Goal: Task Accomplishment & Management: Complete application form

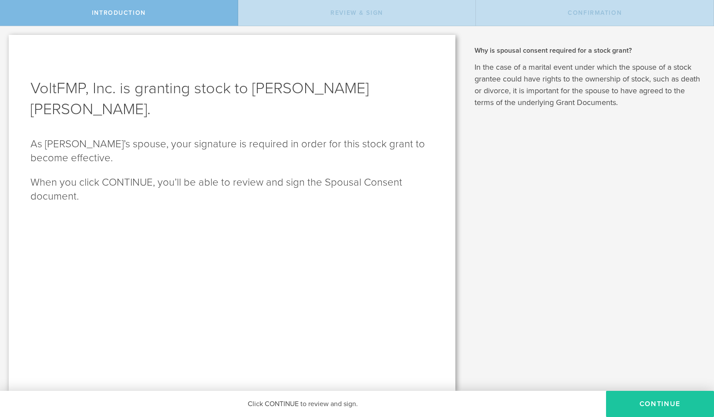
click at [661, 411] on button "CONTINUE" at bounding box center [660, 404] width 108 height 26
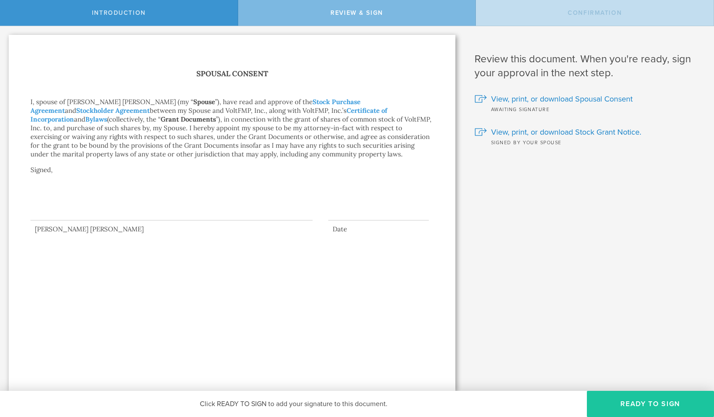
click at [655, 402] on button "Ready to Sign" at bounding box center [650, 404] width 127 height 26
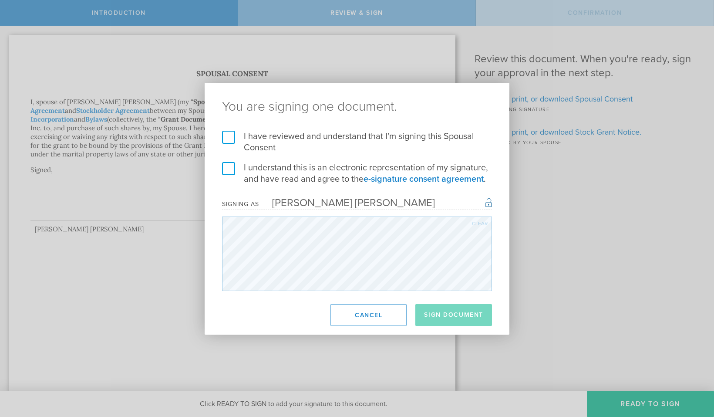
click at [481, 223] on div "Clear" at bounding box center [480, 223] width 16 height 5
click at [376, 316] on button "Cancel" at bounding box center [368, 315] width 76 height 22
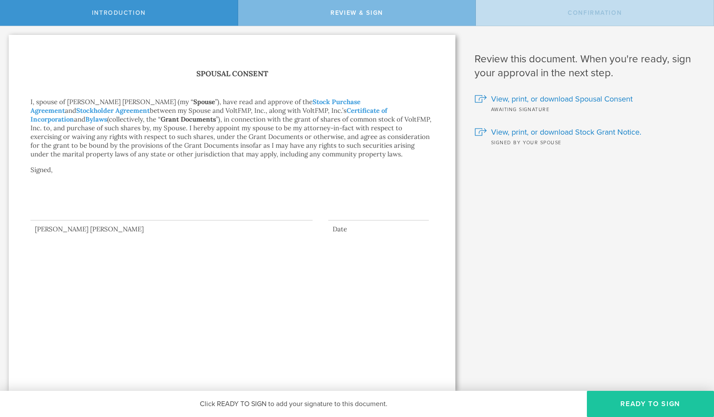
click at [644, 405] on button "Ready to Sign" at bounding box center [650, 404] width 127 height 26
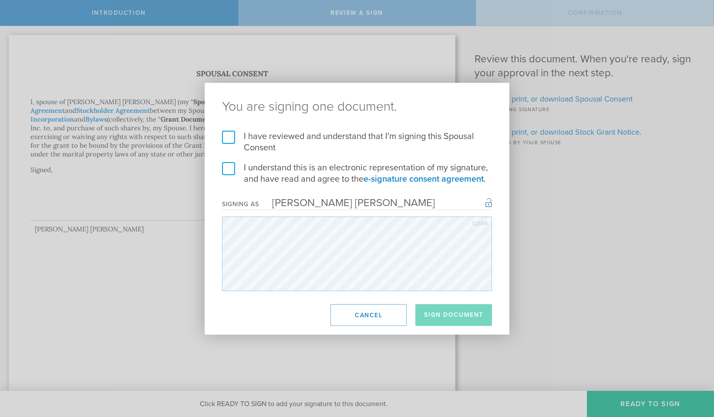
click at [227, 135] on label "I have reviewed and understand that I'm signing this Spousal Consent" at bounding box center [357, 142] width 270 height 23
click at [0, 0] on input "I have reviewed and understand that I'm signing this Spousal Consent" at bounding box center [0, 0] width 0 height 0
click at [229, 169] on label "I understand this is an electronic representation of my signature, and have rea…" at bounding box center [357, 173] width 270 height 23
click at [0, 0] on input "I understand this is an electronic representation of my signature, and have rea…" at bounding box center [0, 0] width 0 height 0
click at [477, 221] on div "Clear" at bounding box center [480, 223] width 16 height 5
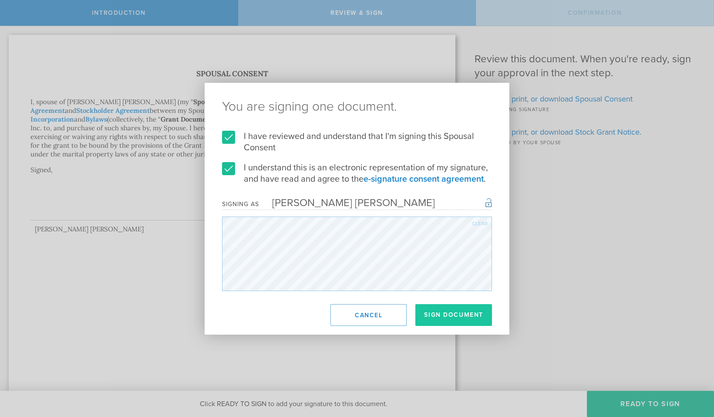
click at [447, 314] on button "Sign Document" at bounding box center [453, 315] width 77 height 22
